Goal: Task Accomplishment & Management: Use online tool/utility

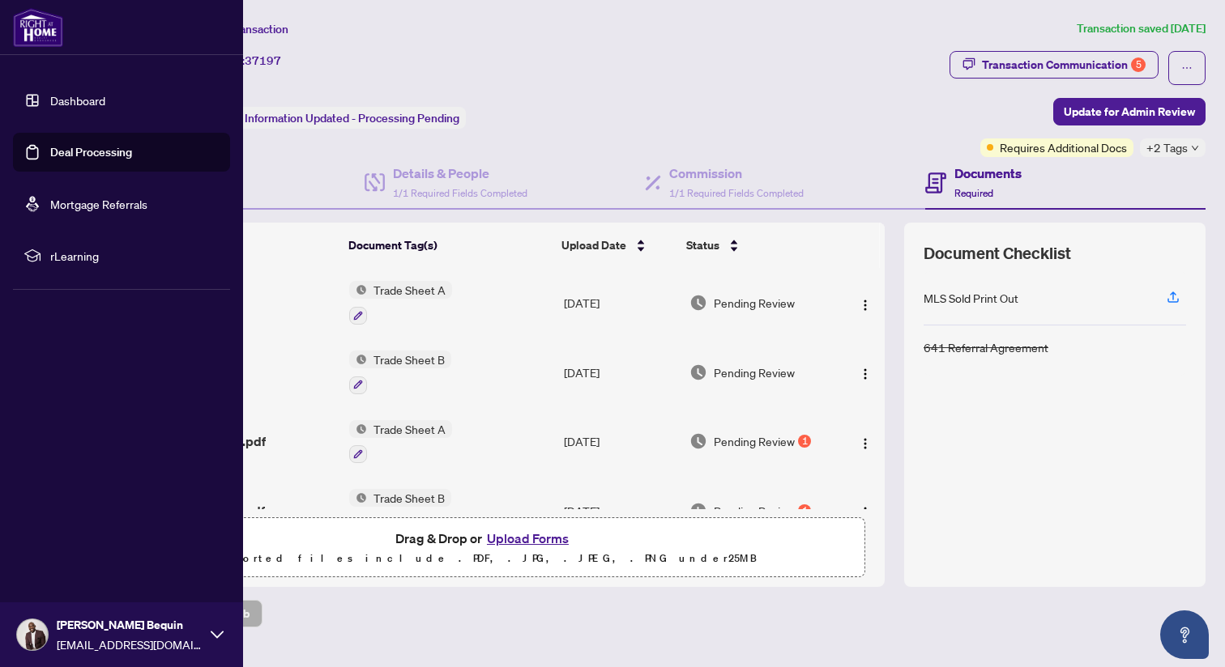
click at [68, 155] on link "Deal Processing" at bounding box center [91, 152] width 82 height 15
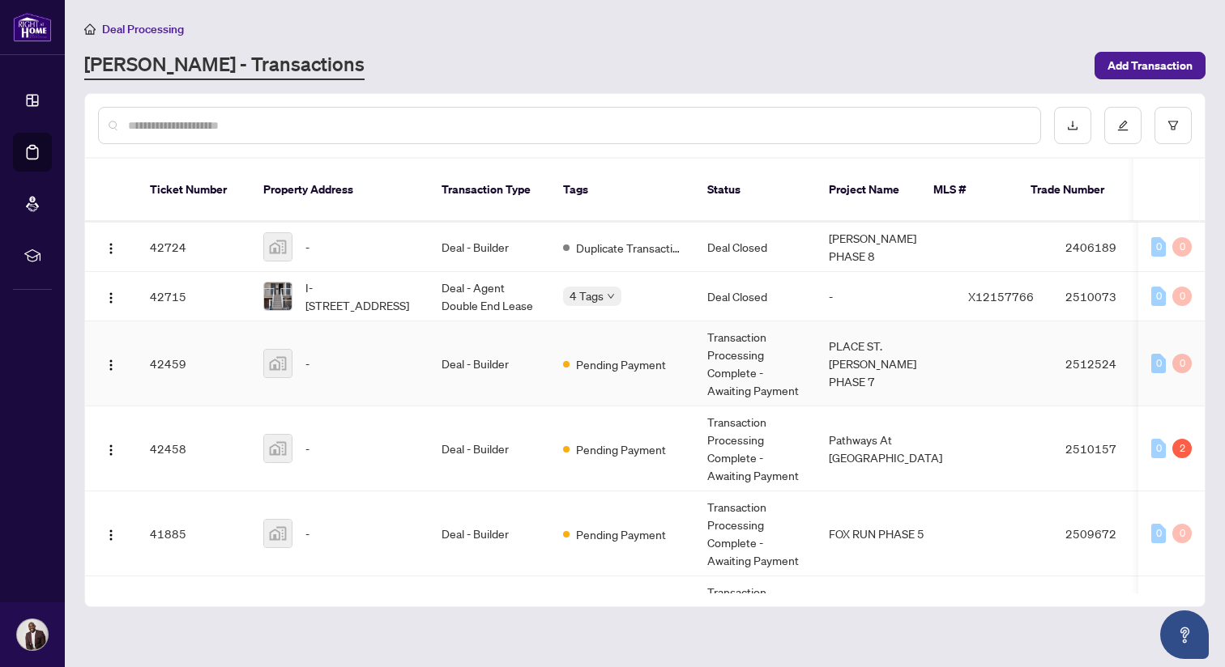
scroll to position [135, 0]
click at [732, 339] on td "Transaction Processing Complete - Awaiting Payment" at bounding box center [755, 362] width 122 height 85
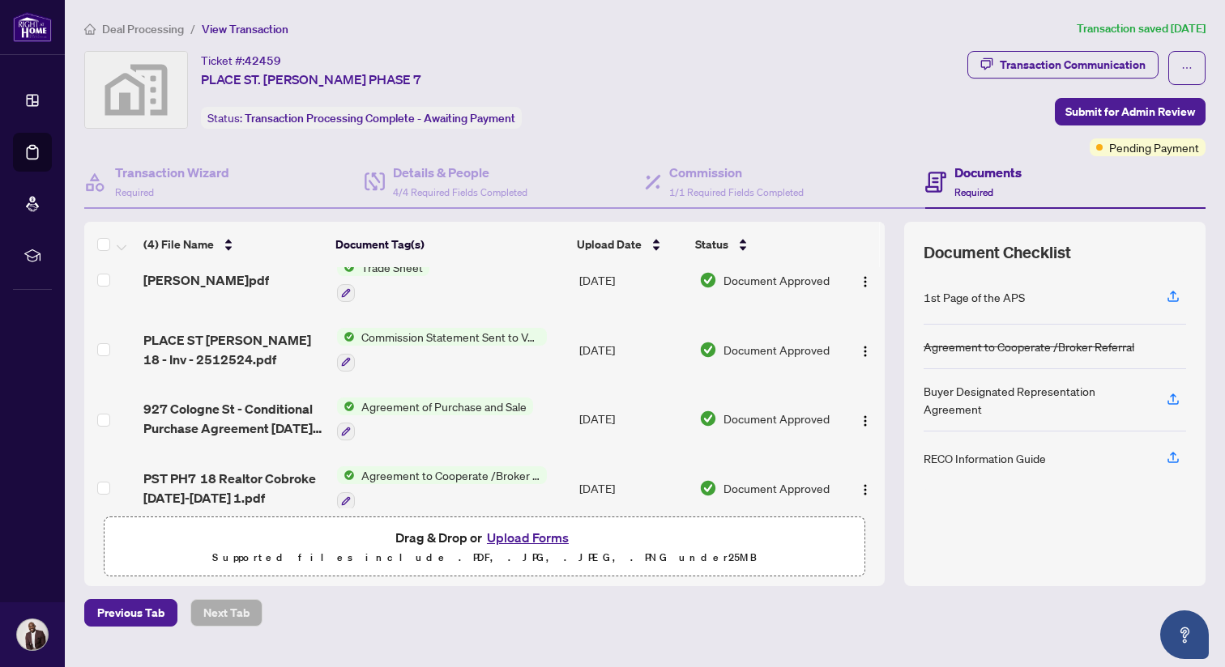
scroll to position [39, 0]
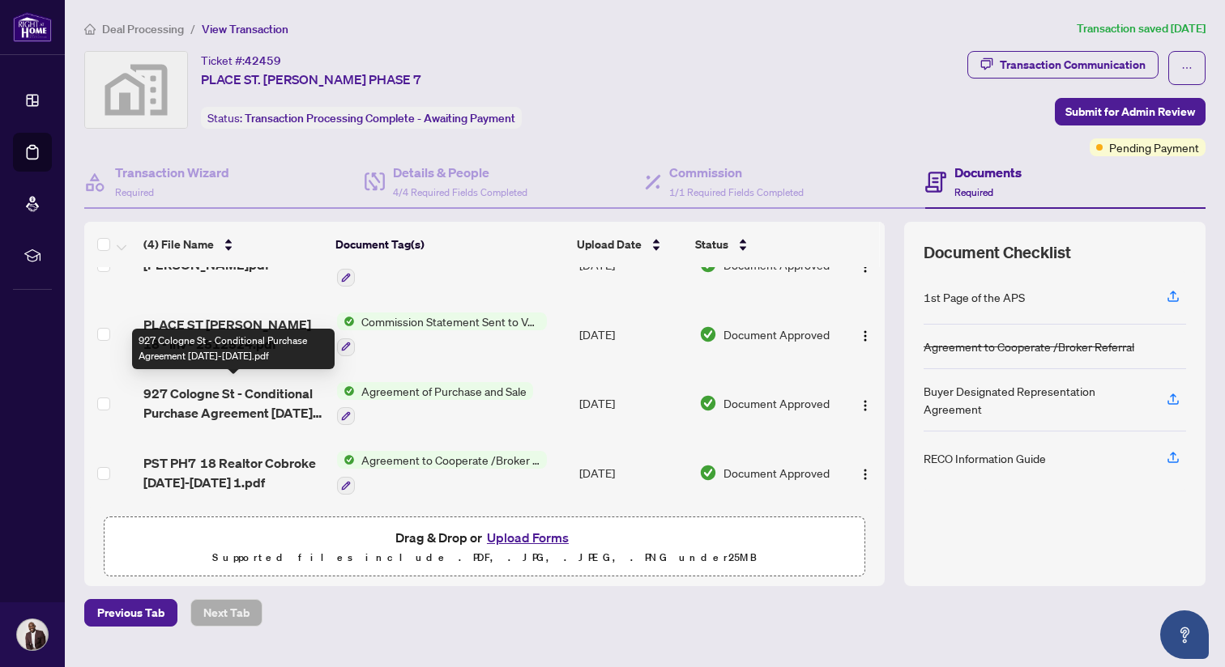
click at [239, 410] on span "927 Cologne St - Conditional Purchase Agreement [DATE]-[DATE].pdf" at bounding box center [233, 403] width 181 height 39
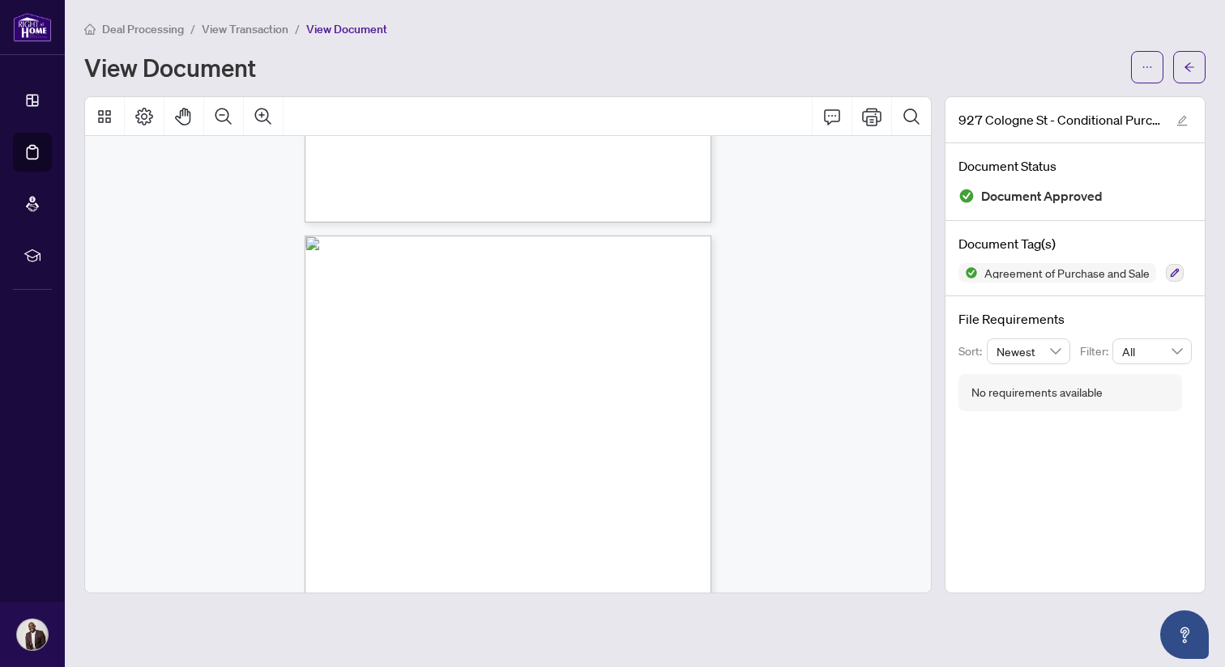
scroll to position [477, 0]
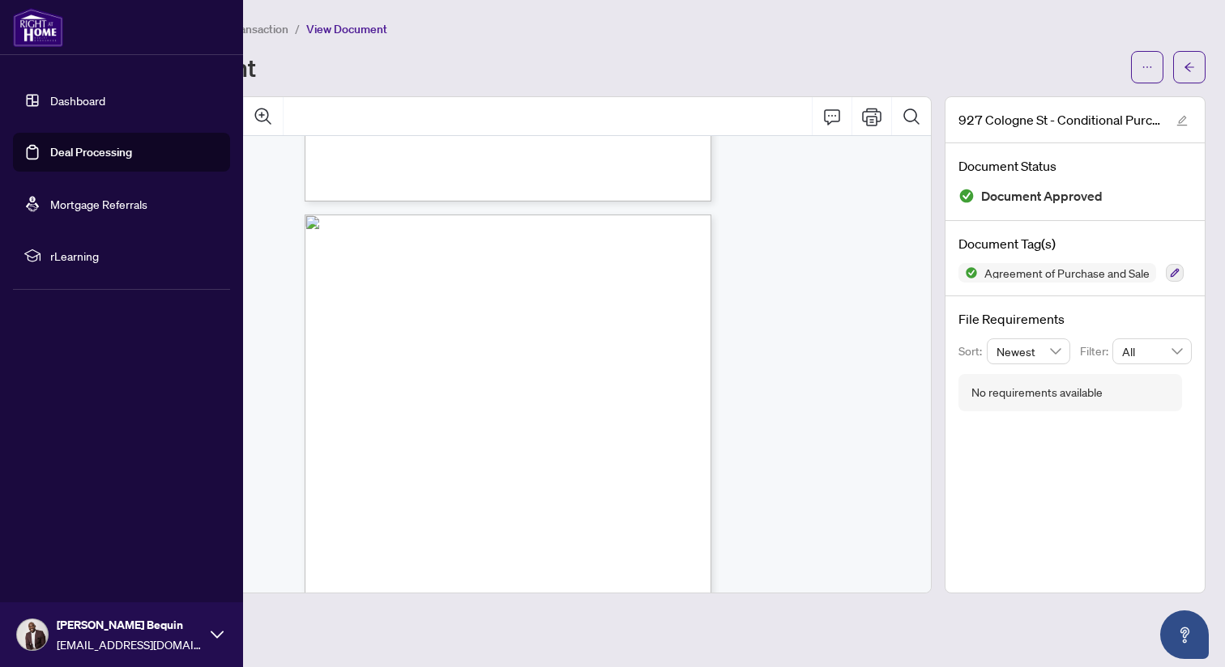
click at [64, 160] on link "Deal Processing" at bounding box center [91, 152] width 82 height 15
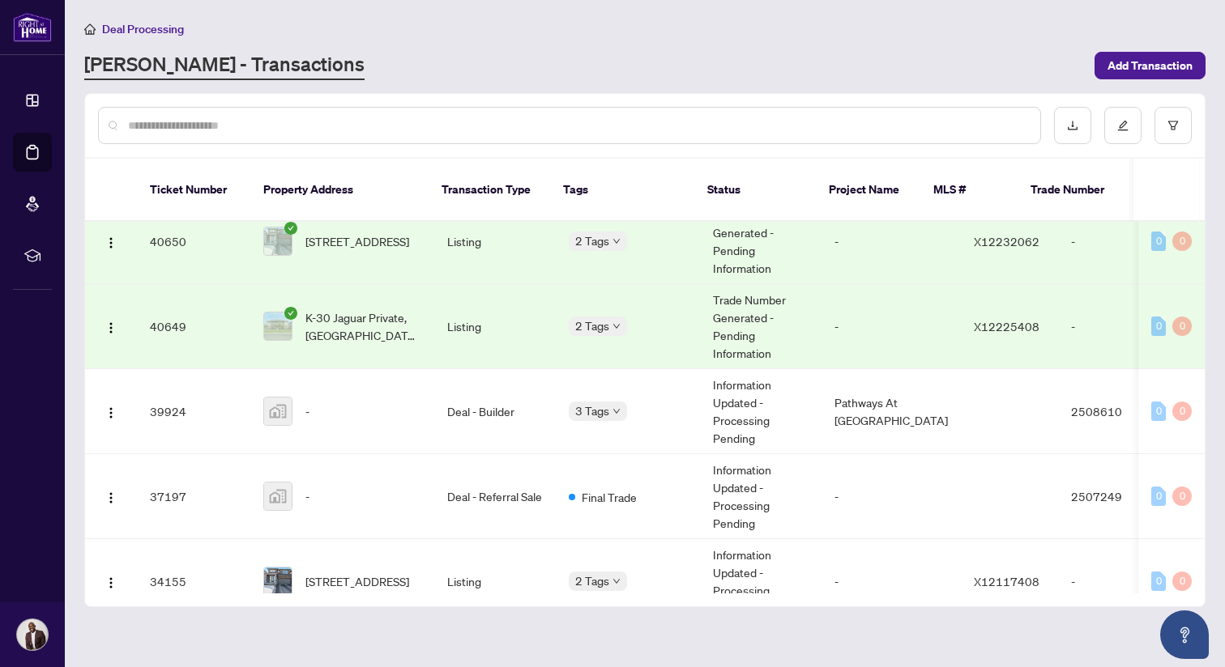
scroll to position [1051, 0]
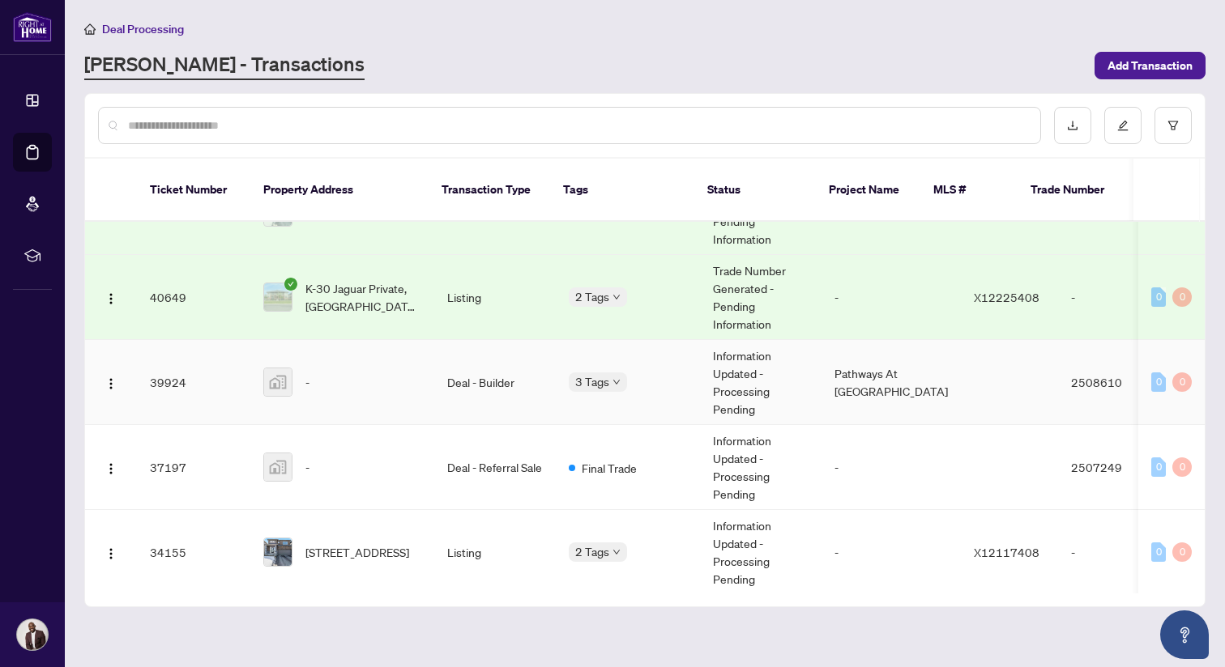
click at [488, 368] on td "Deal - Builder" at bounding box center [495, 382] width 122 height 85
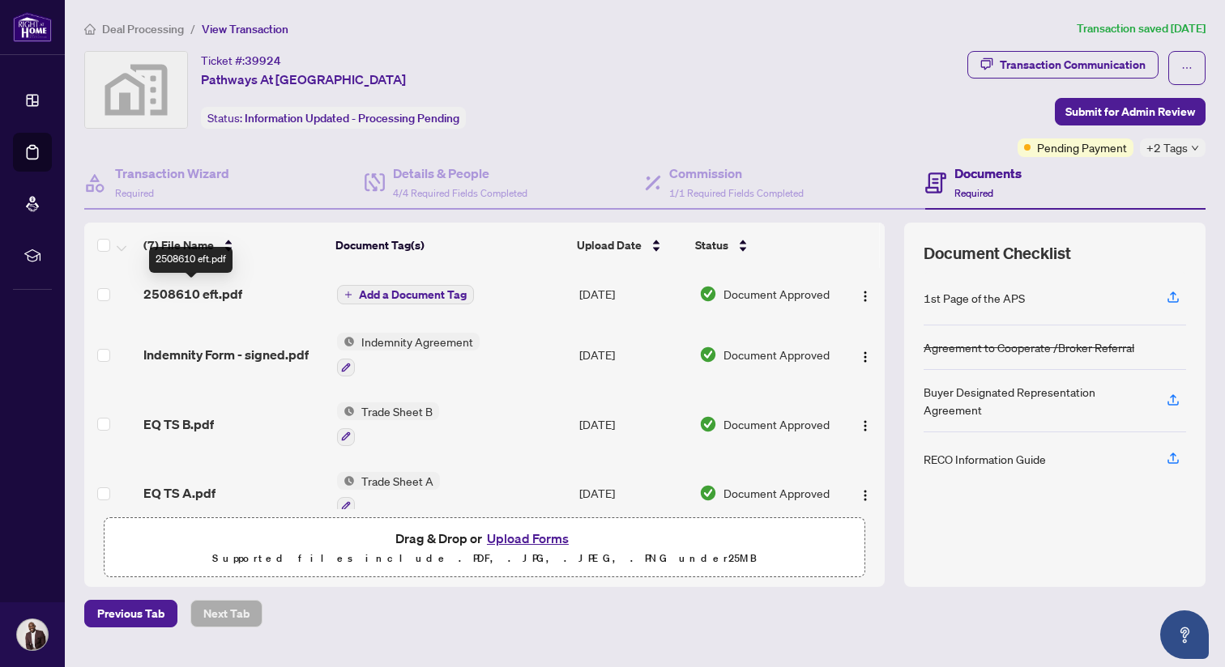
click at [232, 296] on span "2508610 eft.pdf" at bounding box center [192, 293] width 99 height 19
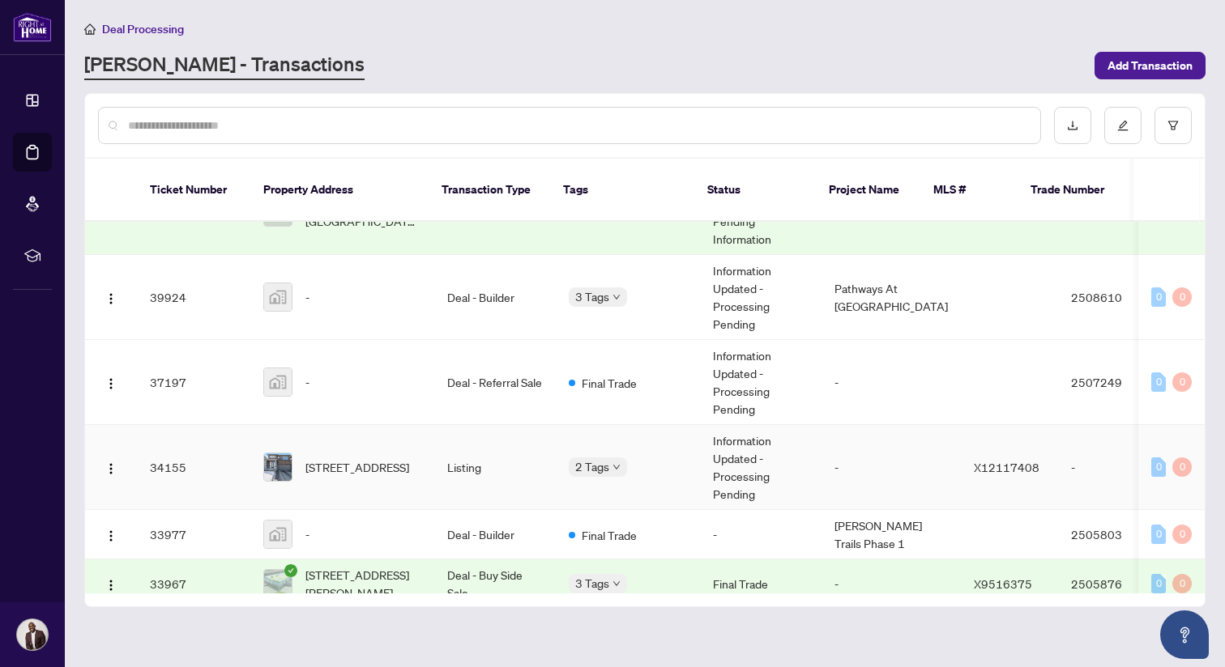
scroll to position [1137, 0]
click at [472, 365] on td "Deal - Referral Sale" at bounding box center [495, 381] width 122 height 85
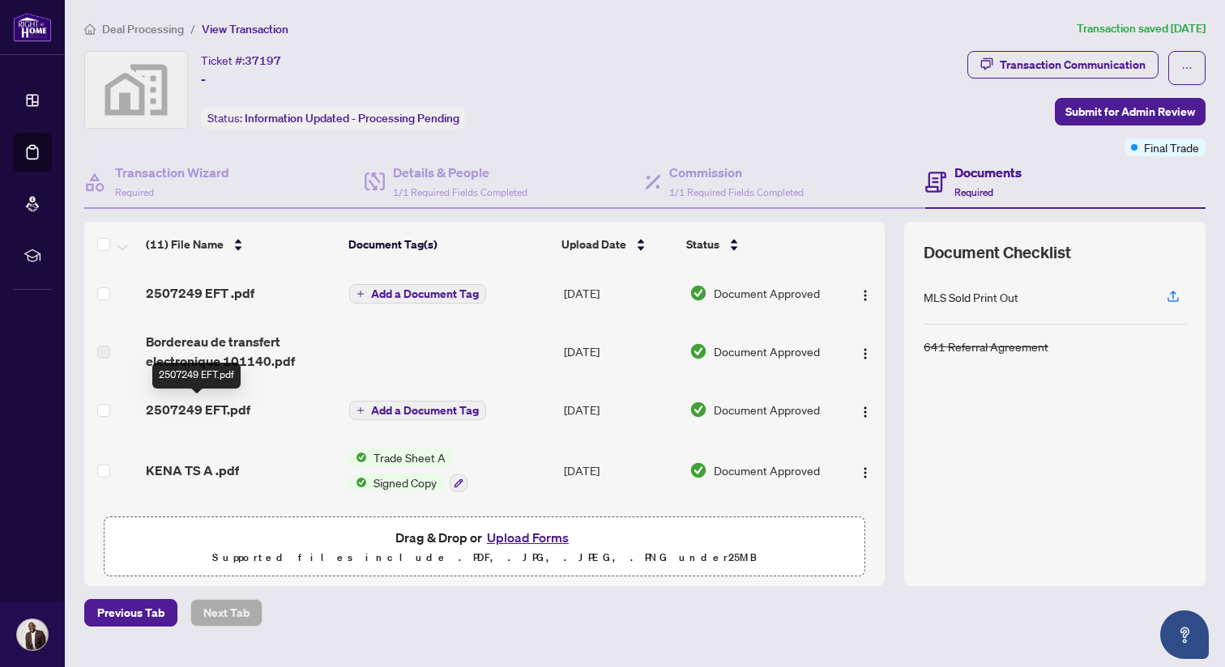
click at [214, 414] on span "2507249 EFT.pdf" at bounding box center [198, 409] width 104 height 19
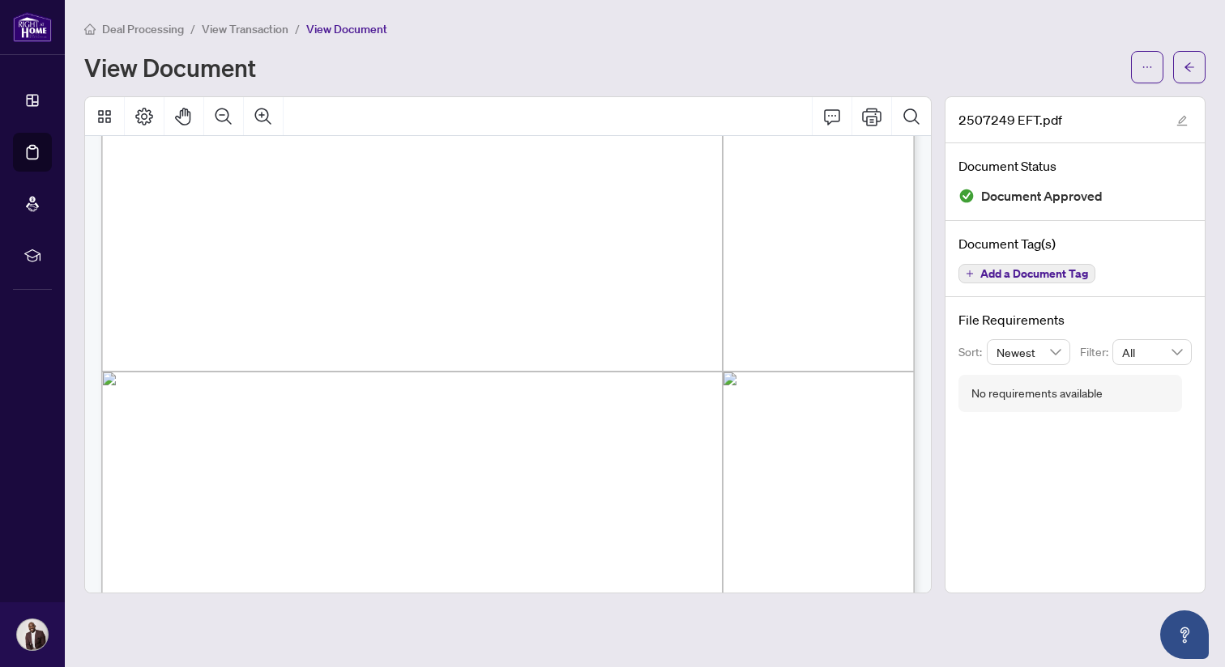
scroll to position [372, 0]
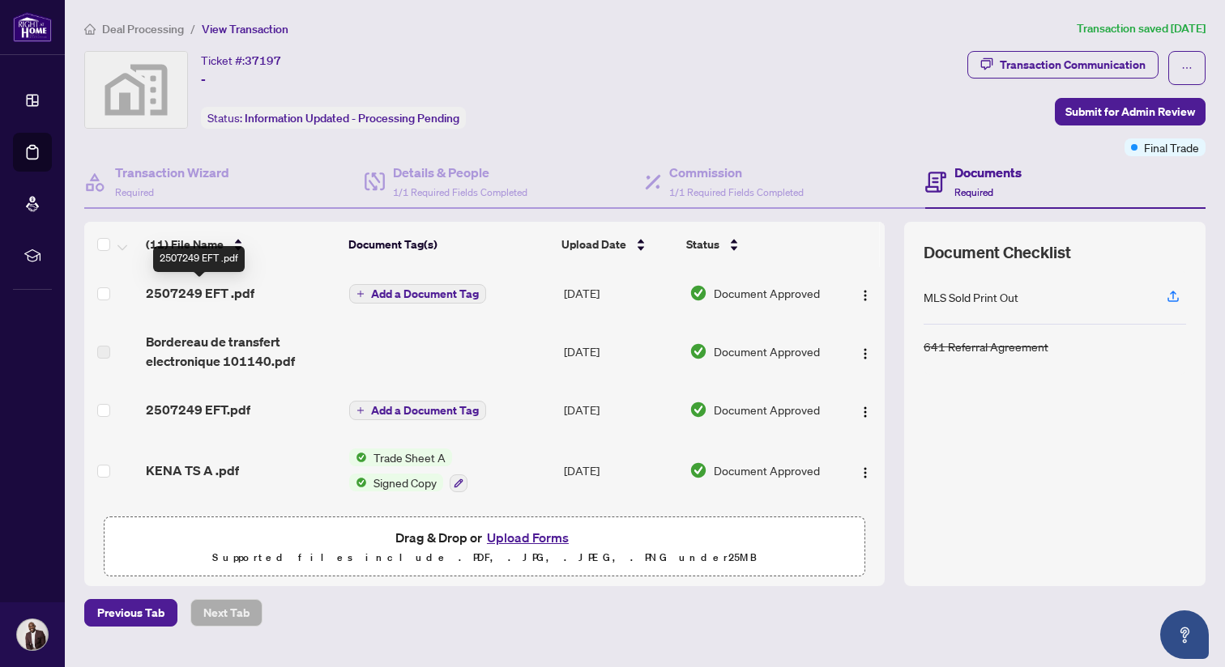
click at [228, 292] on span "2507249 EFT .pdf" at bounding box center [200, 293] width 109 height 19
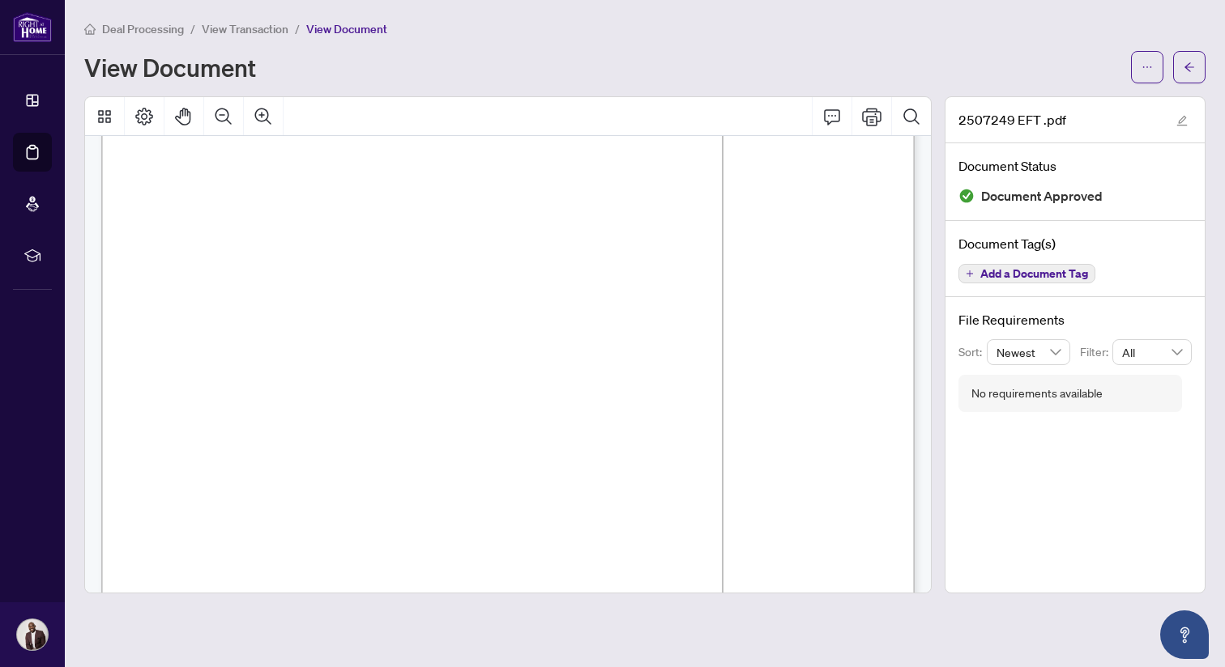
scroll to position [128, 0]
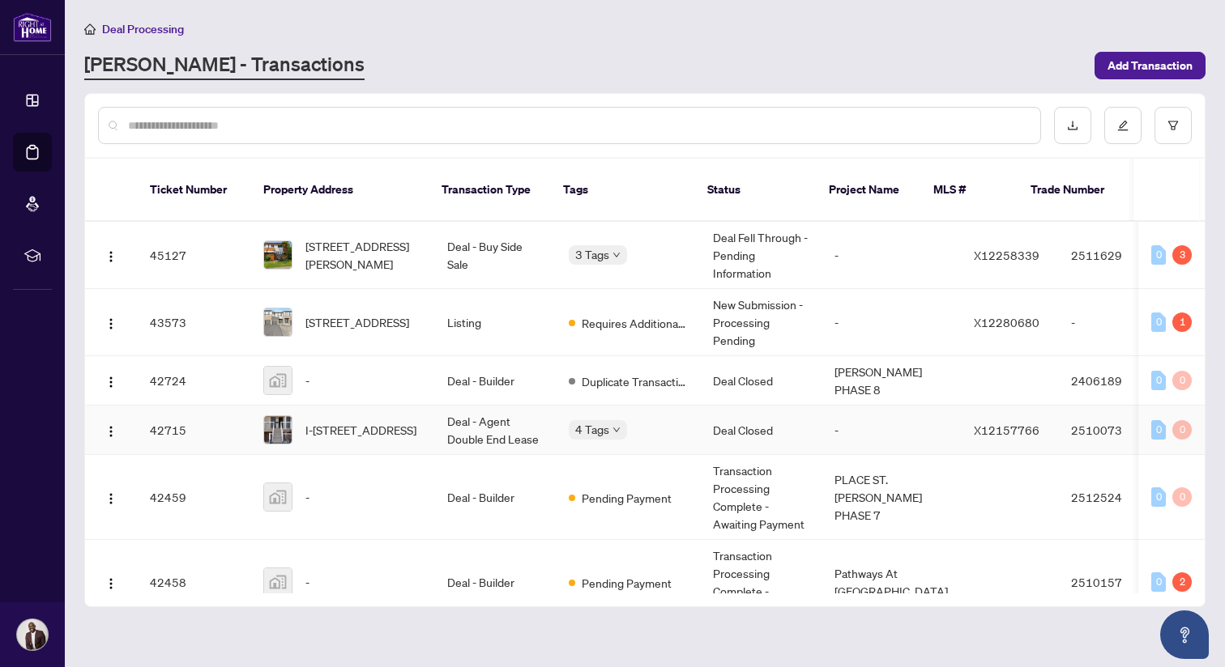
click at [422, 406] on td "I-[STREET_ADDRESS]" at bounding box center [342, 430] width 184 height 49
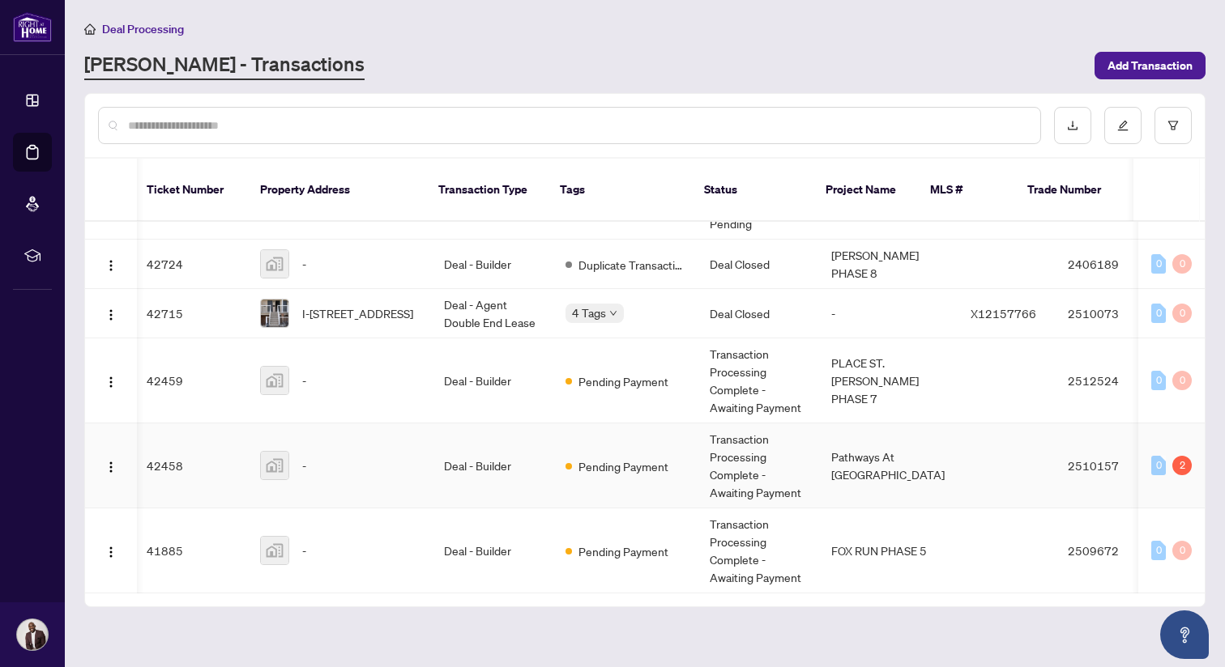
scroll to position [0, 3]
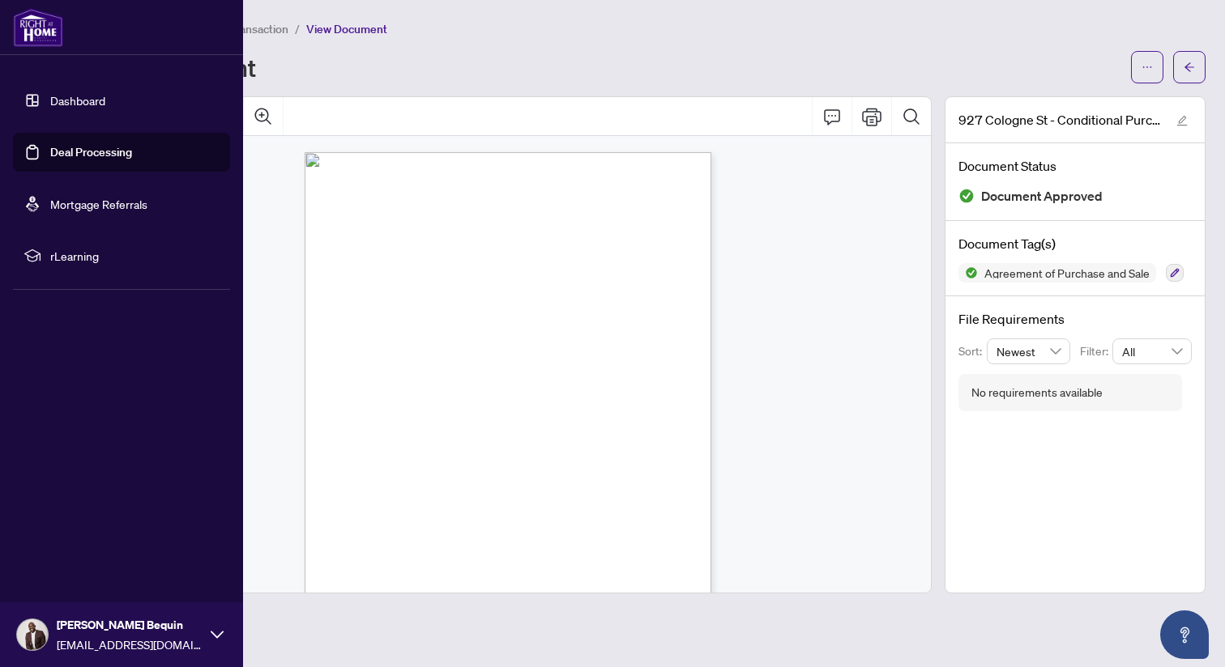
click at [75, 151] on link "Deal Processing" at bounding box center [91, 152] width 82 height 15
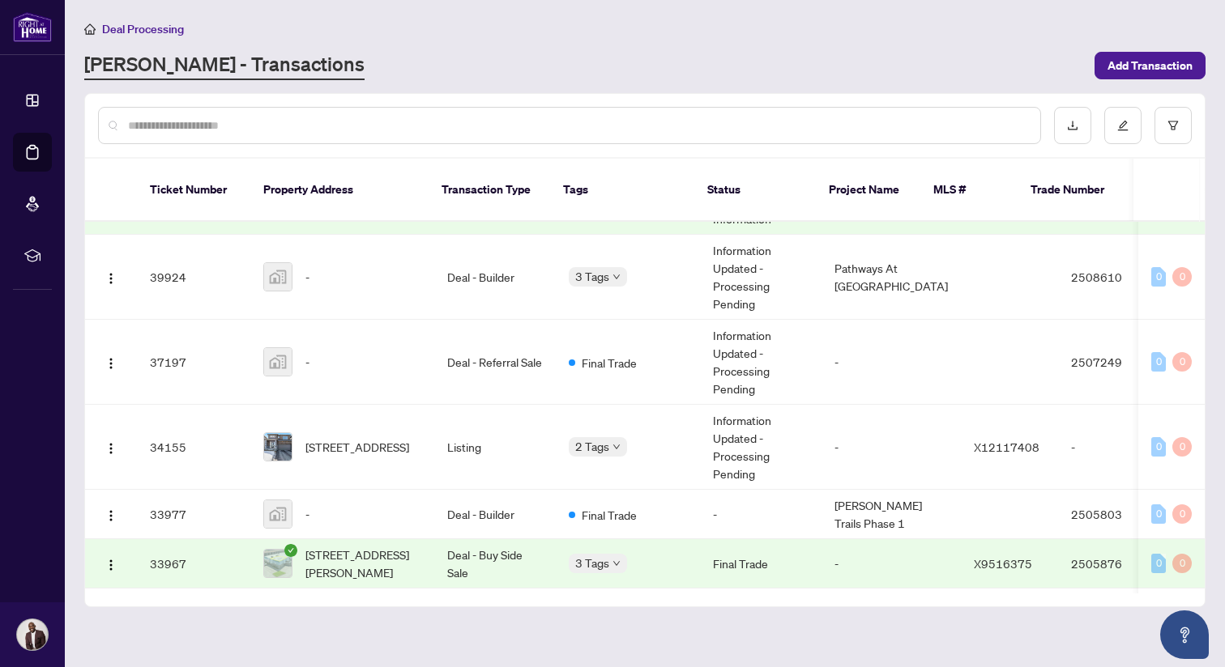
scroll to position [1158, 0]
click at [466, 275] on td "Deal - Builder" at bounding box center [495, 274] width 122 height 85
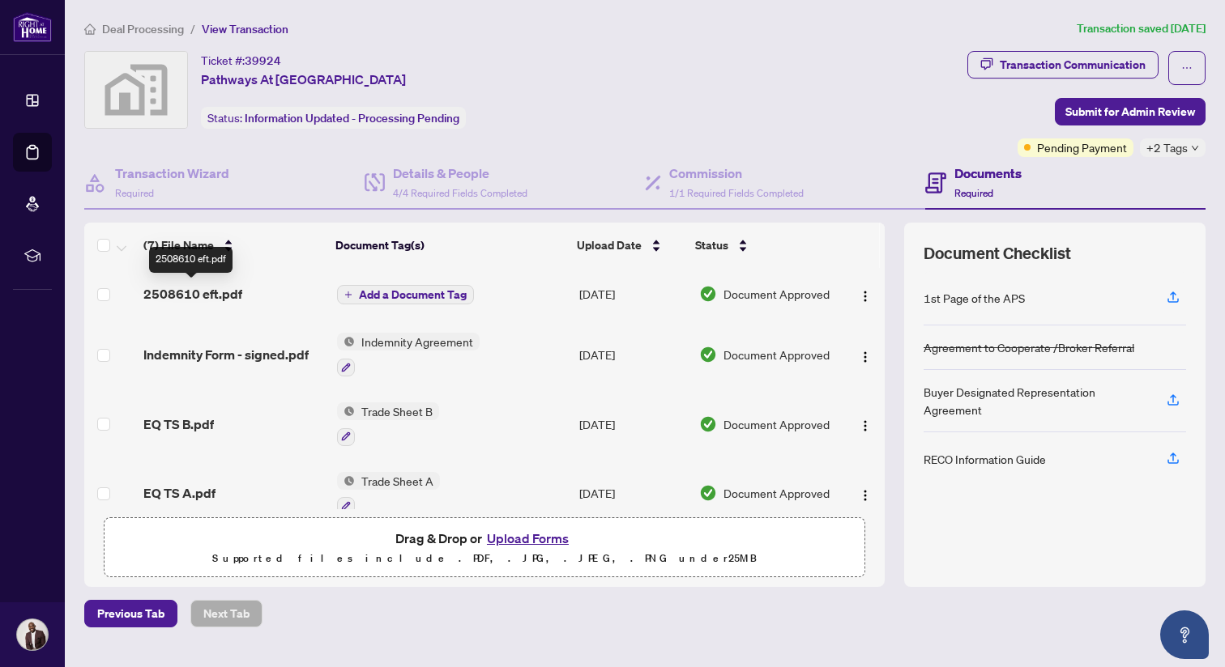
click at [213, 296] on span "2508610 eft.pdf" at bounding box center [192, 293] width 99 height 19
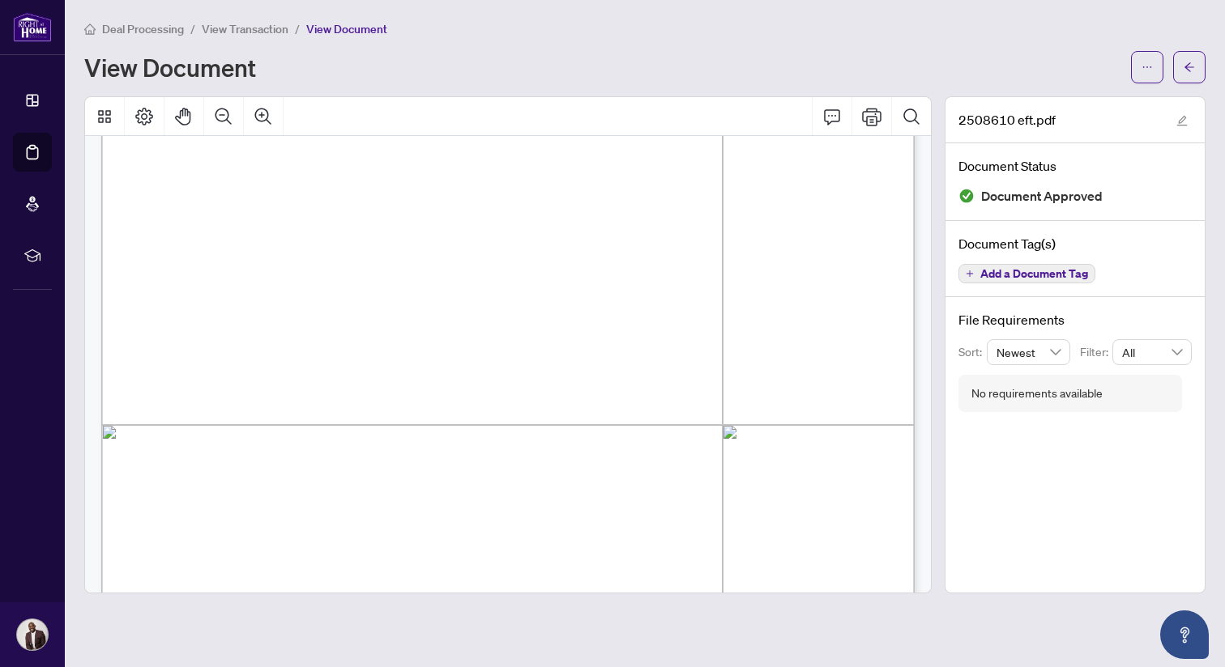
scroll to position [324, 0]
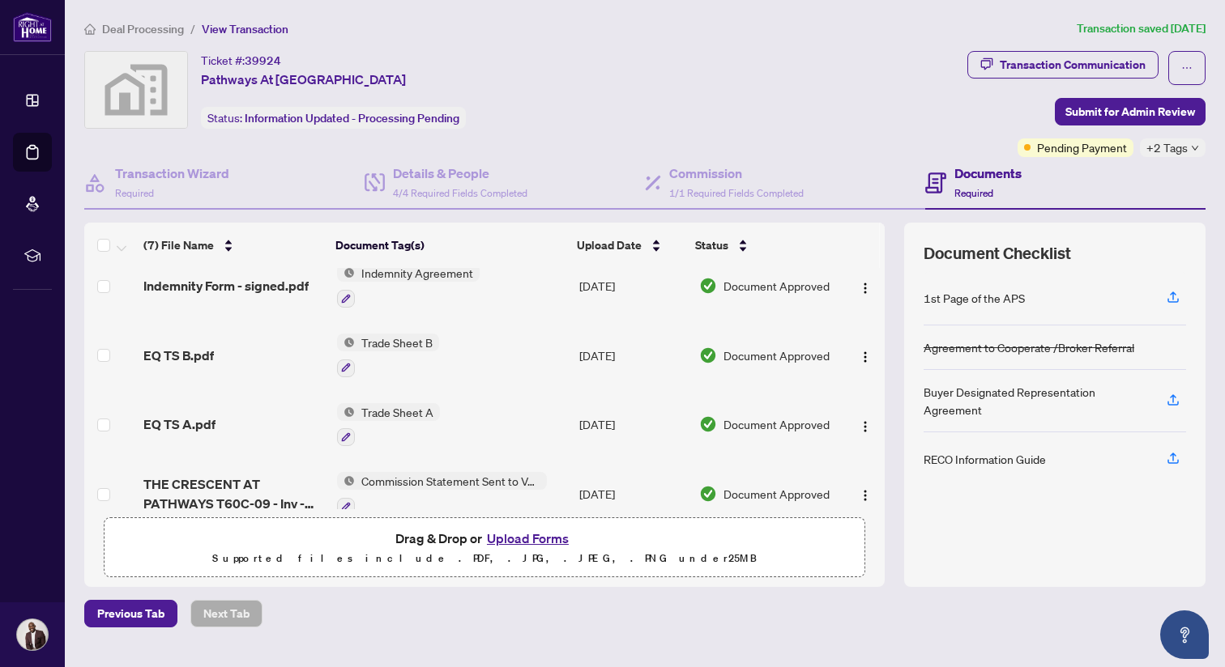
scroll to position [67, 0]
click at [201, 424] on span "EQ TS A.pdf" at bounding box center [179, 425] width 72 height 19
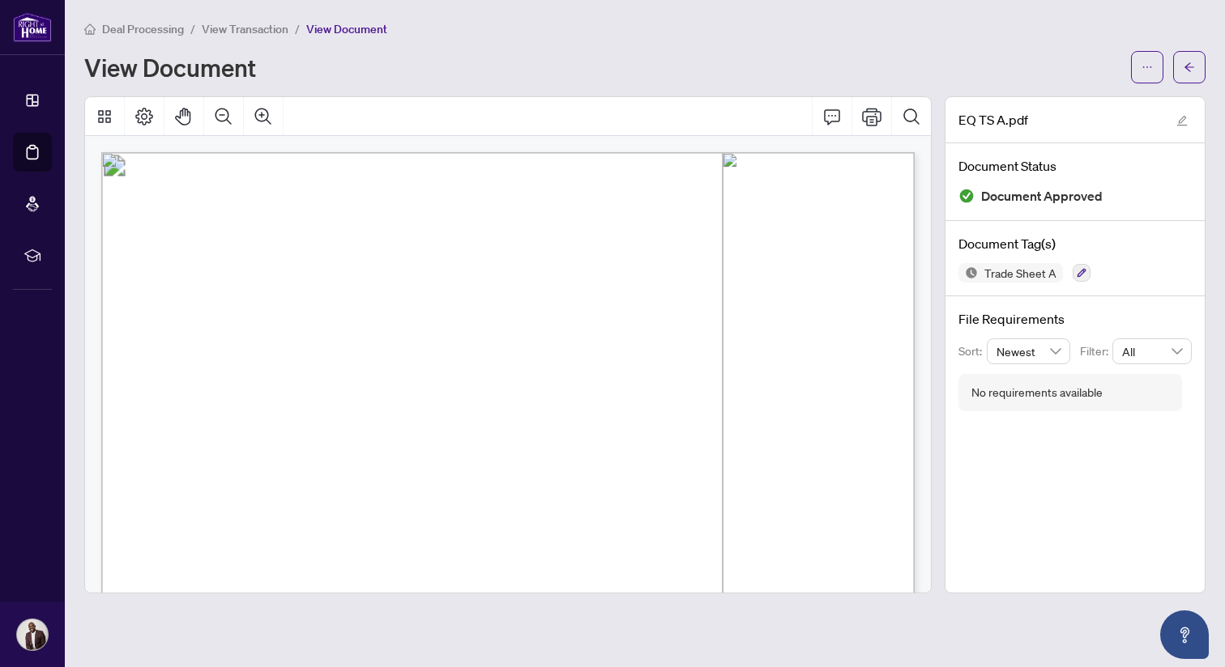
click at [363, 85] on div "Deal Processing / View Transaction / View Document View Document EQ TS A.pdf Do…" at bounding box center [644, 306] width 1121 height 574
